Goal: Information Seeking & Learning: Understand process/instructions

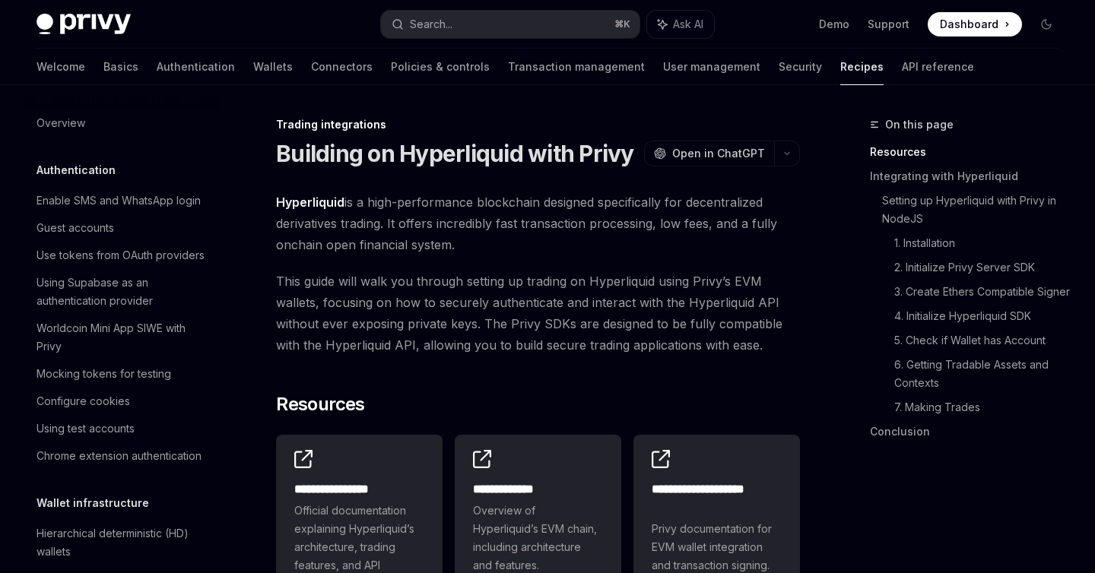
scroll to position [1459, 0]
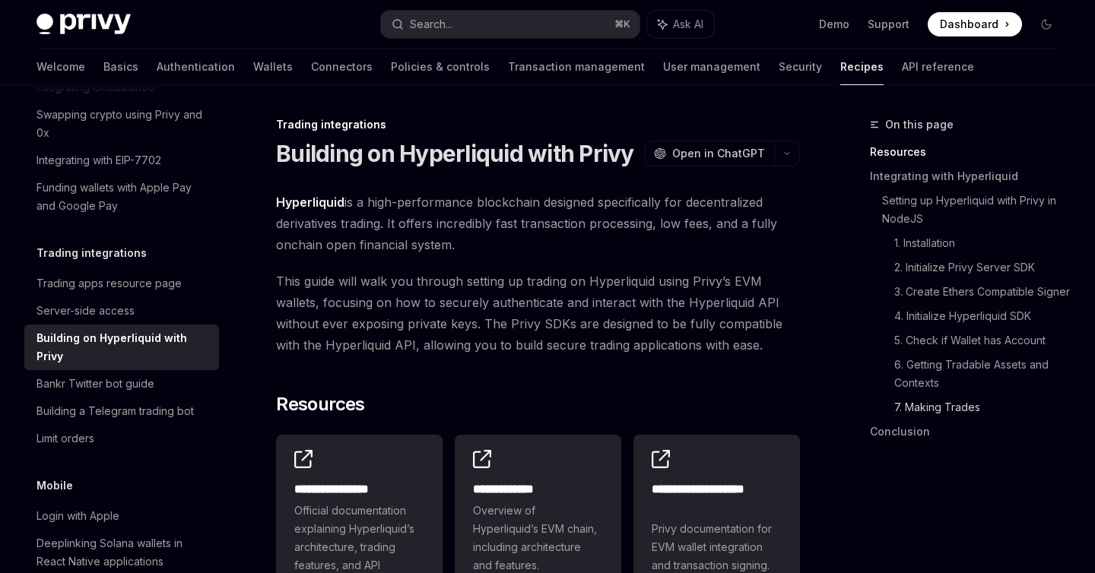
click at [932, 420] on link "7. Making Trades" at bounding box center [982, 407] width 176 height 24
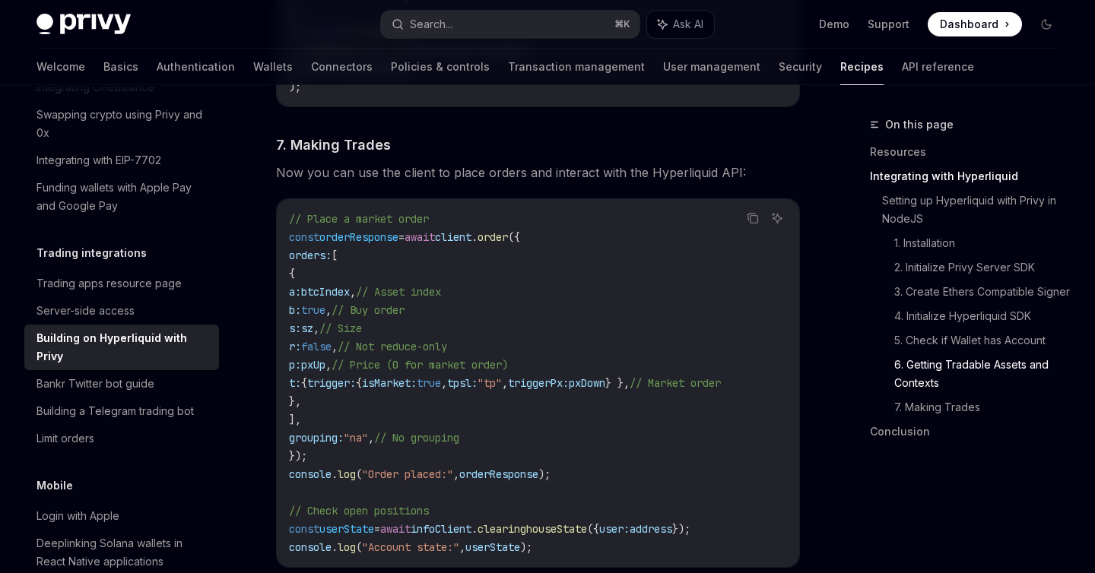
scroll to position [2588, 0]
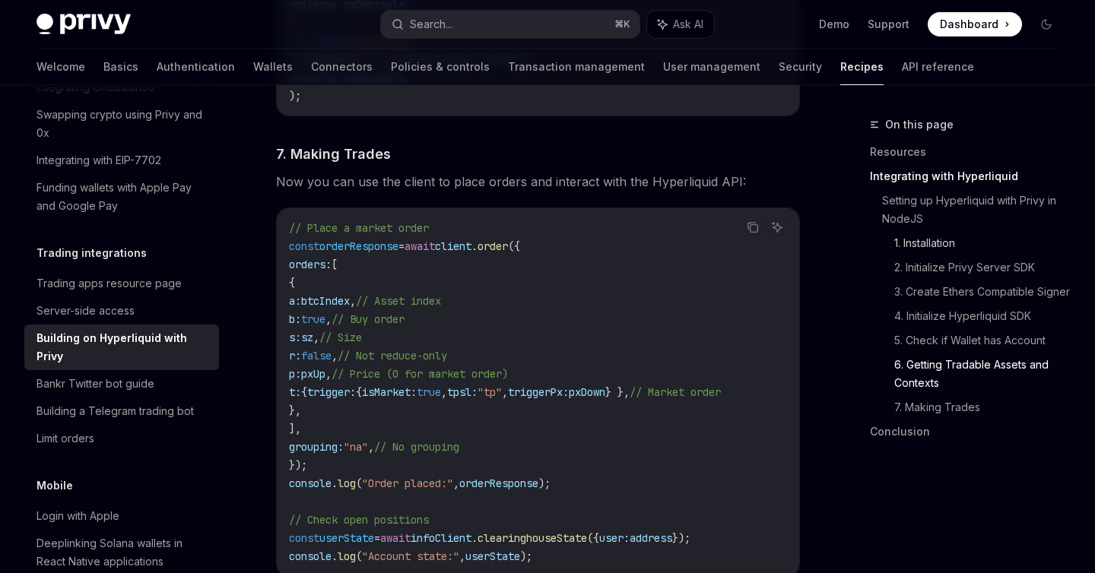
click at [950, 240] on link "1. Installation" at bounding box center [982, 243] width 176 height 24
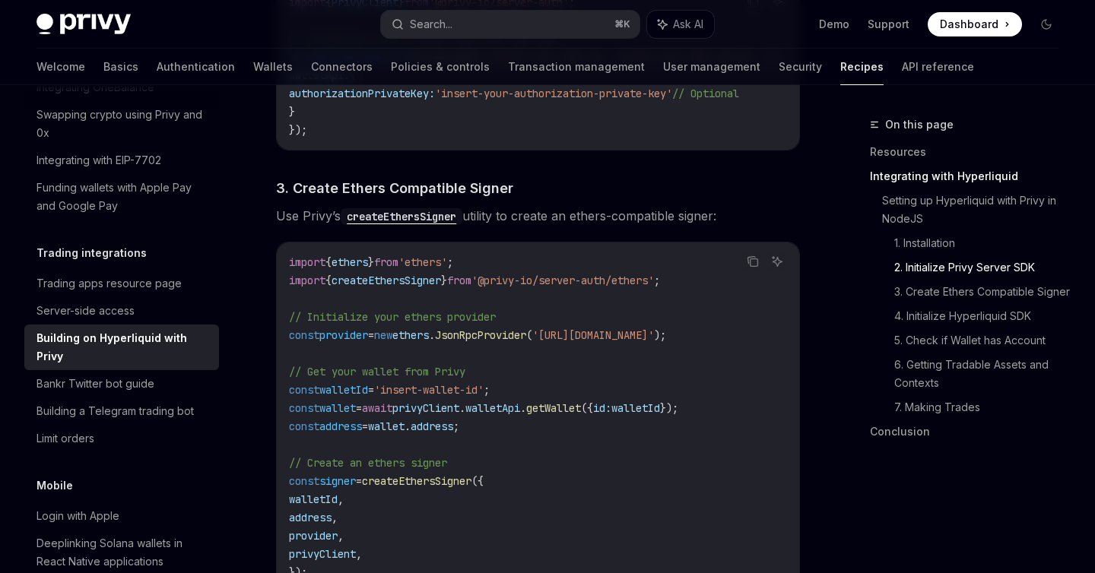
scroll to position [1058, 0]
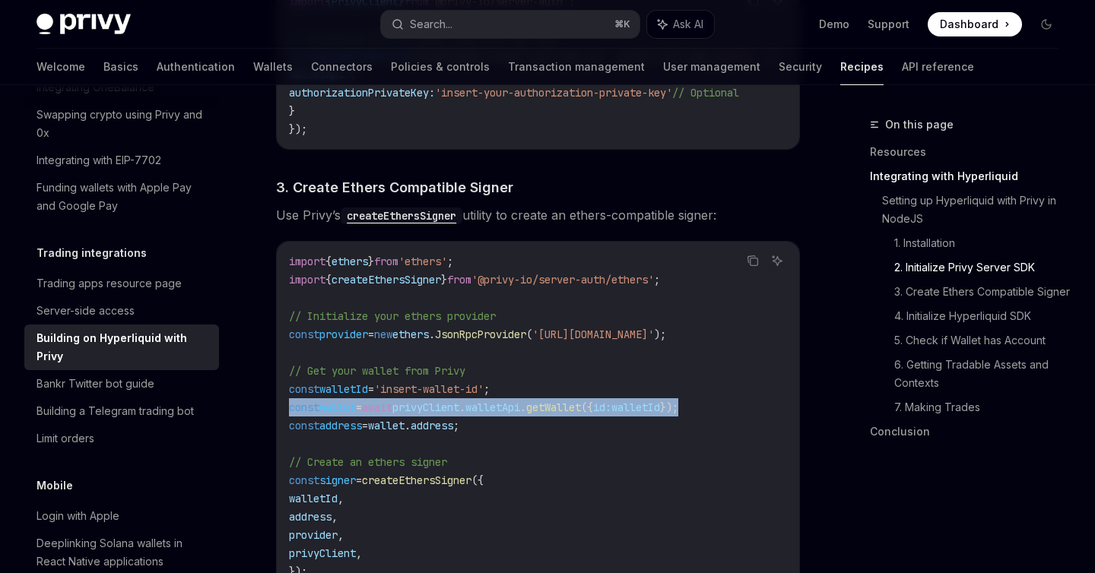
drag, startPoint x: 742, startPoint y: 409, endPoint x: 273, endPoint y: 419, distance: 469.3
copy span "const wallet = await privyClient . walletApi . getWallet ({ id: walletId });"
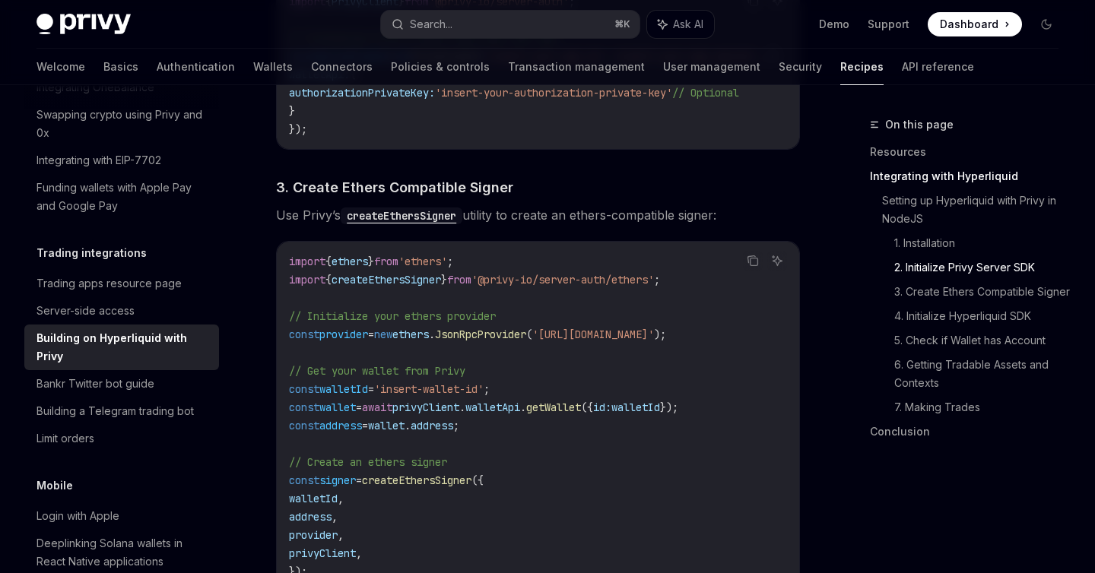
click at [608, 453] on code "import { ethers } from 'ethers' ; import { createEthersSigner } from '@privy-io…" at bounding box center [538, 416] width 498 height 329
click at [581, 414] on span "getWallet" at bounding box center [553, 408] width 55 height 14
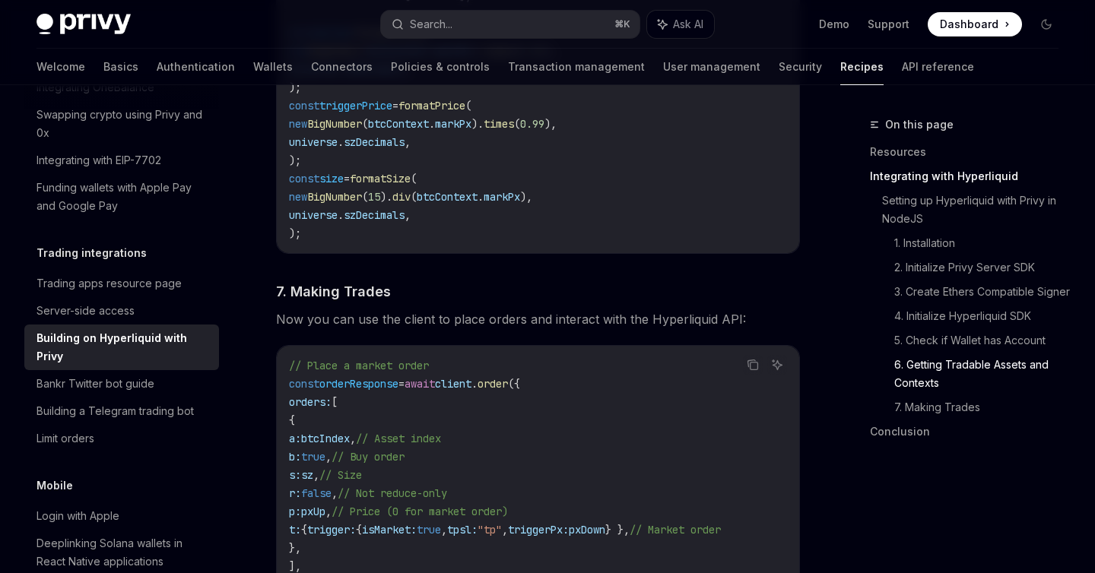
scroll to position [2529, 0]
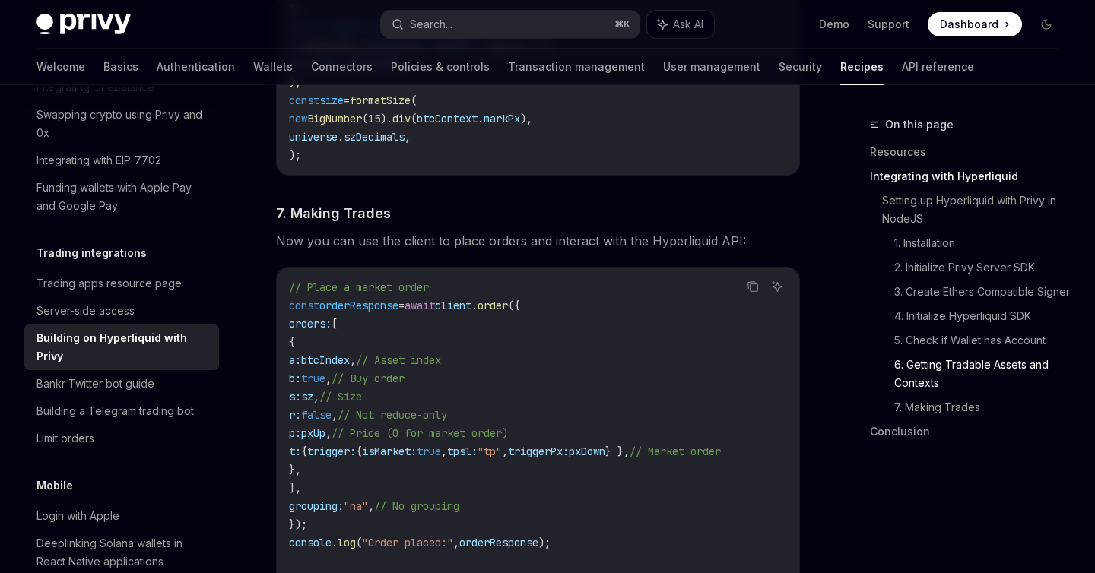
click at [472, 310] on span "client" at bounding box center [453, 306] width 37 height 14
click at [301, 367] on span "a:" at bounding box center [295, 361] width 12 height 14
click at [325, 386] on span "true" at bounding box center [313, 379] width 24 height 14
click at [313, 397] on span "sz" at bounding box center [307, 397] width 12 height 14
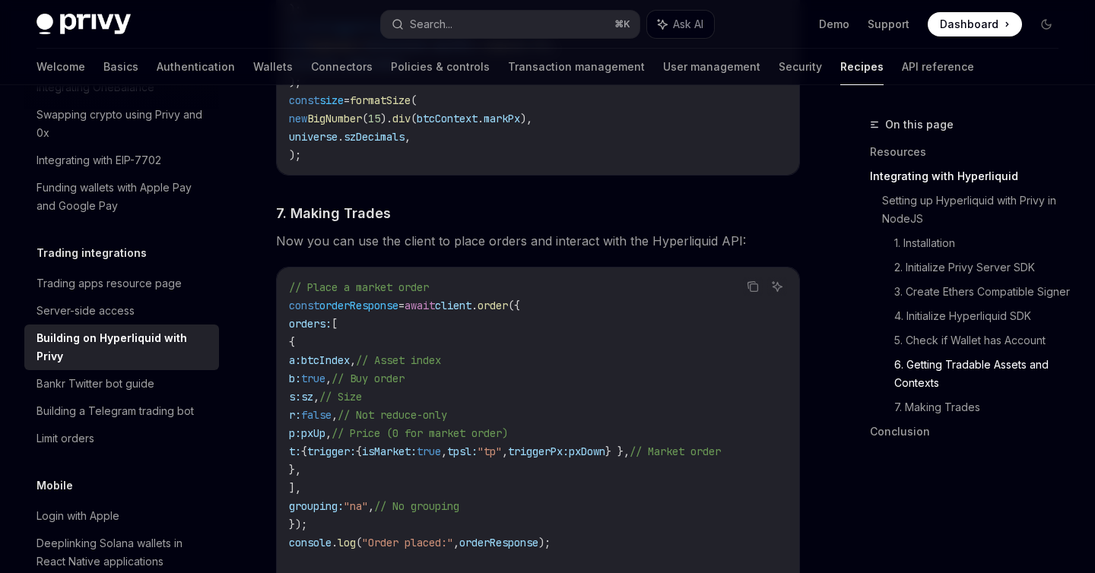
click at [345, 411] on code "// Place a market order const orderResponse = await client . order ({ orders: […" at bounding box center [538, 451] width 498 height 347
